Goal: Find specific page/section: Find specific page/section

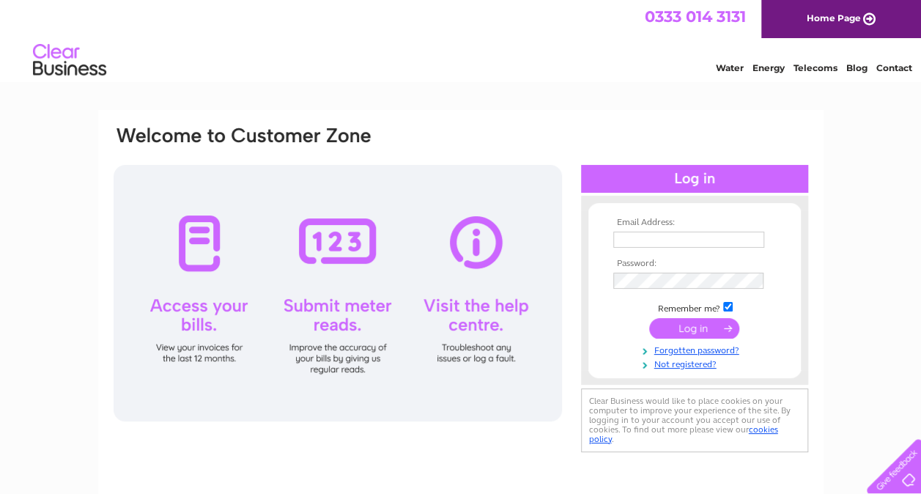
click at [646, 236] on input "text" at bounding box center [688, 240] width 151 height 16
type input "angela.mcgeehan@gmsluk.co.uk"
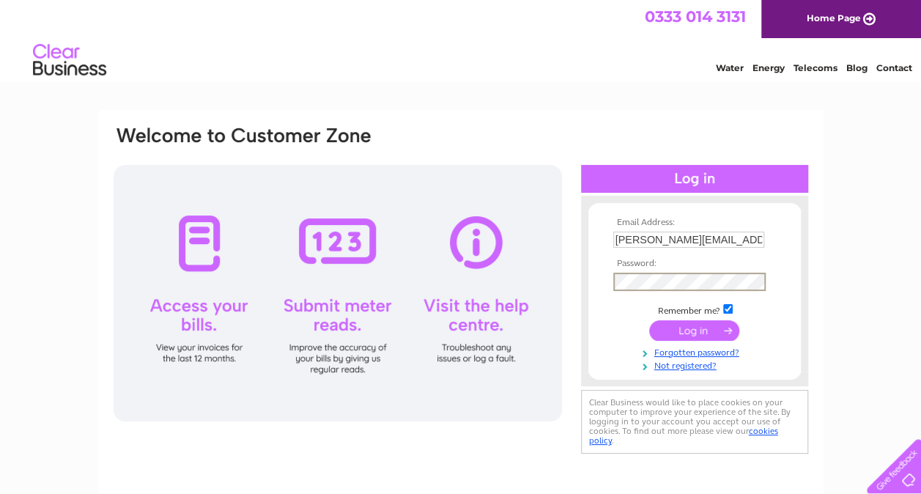
click at [649, 320] on input "submit" at bounding box center [694, 330] width 90 height 21
click at [684, 327] on input "submit" at bounding box center [694, 330] width 90 height 21
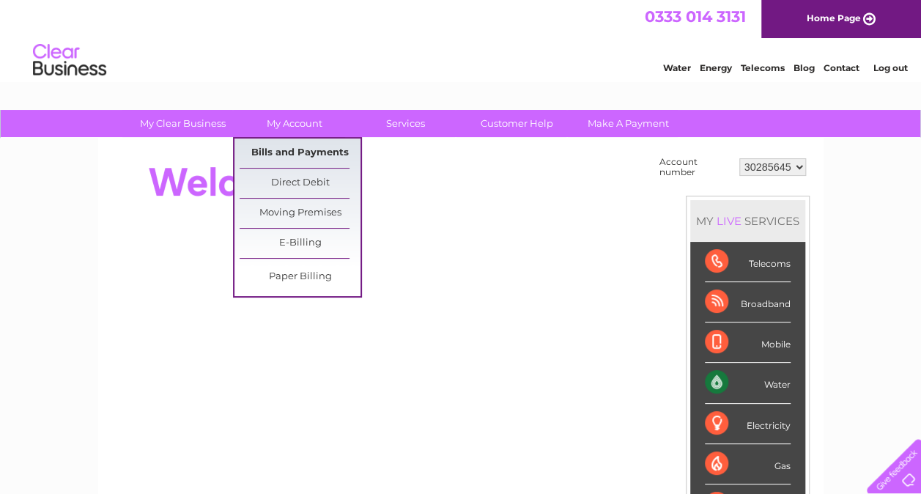
click at [297, 151] on link "Bills and Payments" at bounding box center [300, 152] width 121 height 29
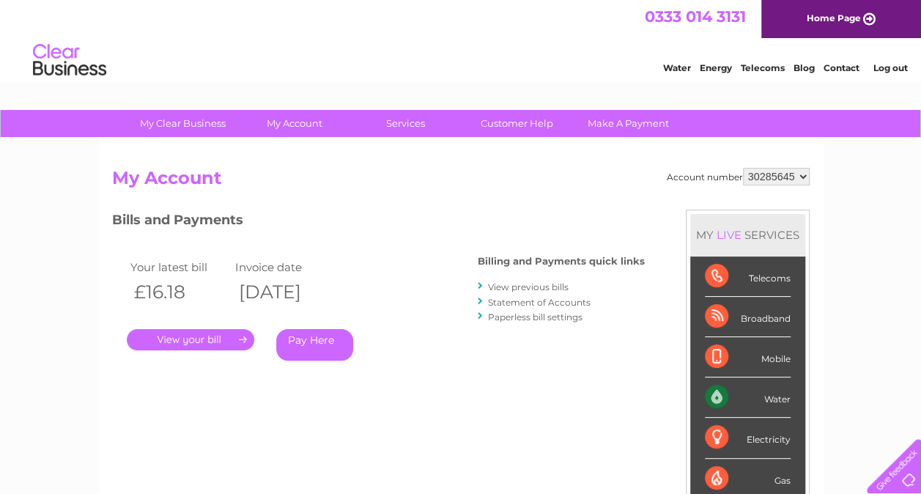
click at [221, 337] on link "." at bounding box center [190, 339] width 127 height 21
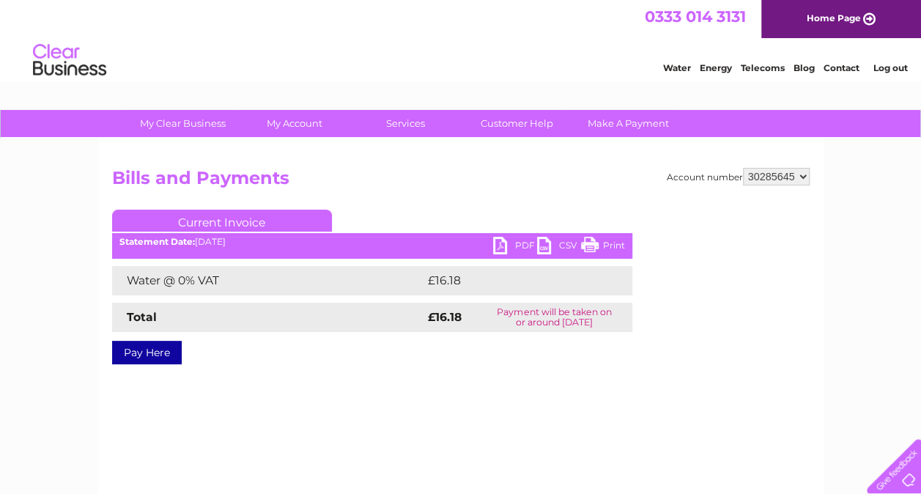
click at [885, 66] on link "Log out" at bounding box center [890, 67] width 34 height 11
